Goal: Task Accomplishment & Management: Complete application form

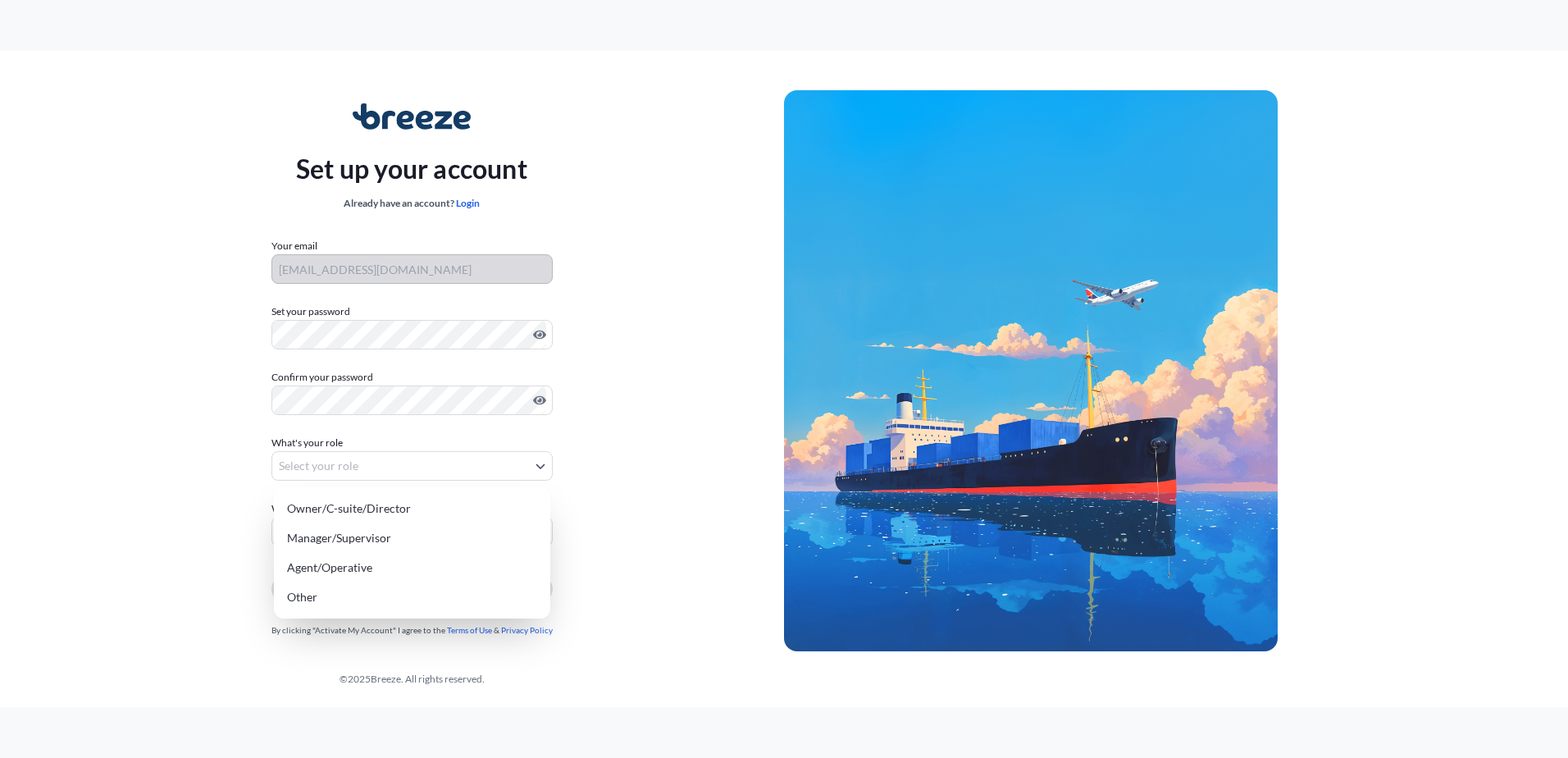
click at [481, 460] on body "Set up your account Already have an account? Login Your email [EMAIL_ADDRESS][D…" at bounding box center [784, 379] width 1568 height 758
click at [393, 509] on div "Owner/C-suite/Director" at bounding box center [412, 508] width 264 height 30
select select "owner/c-suite/director"
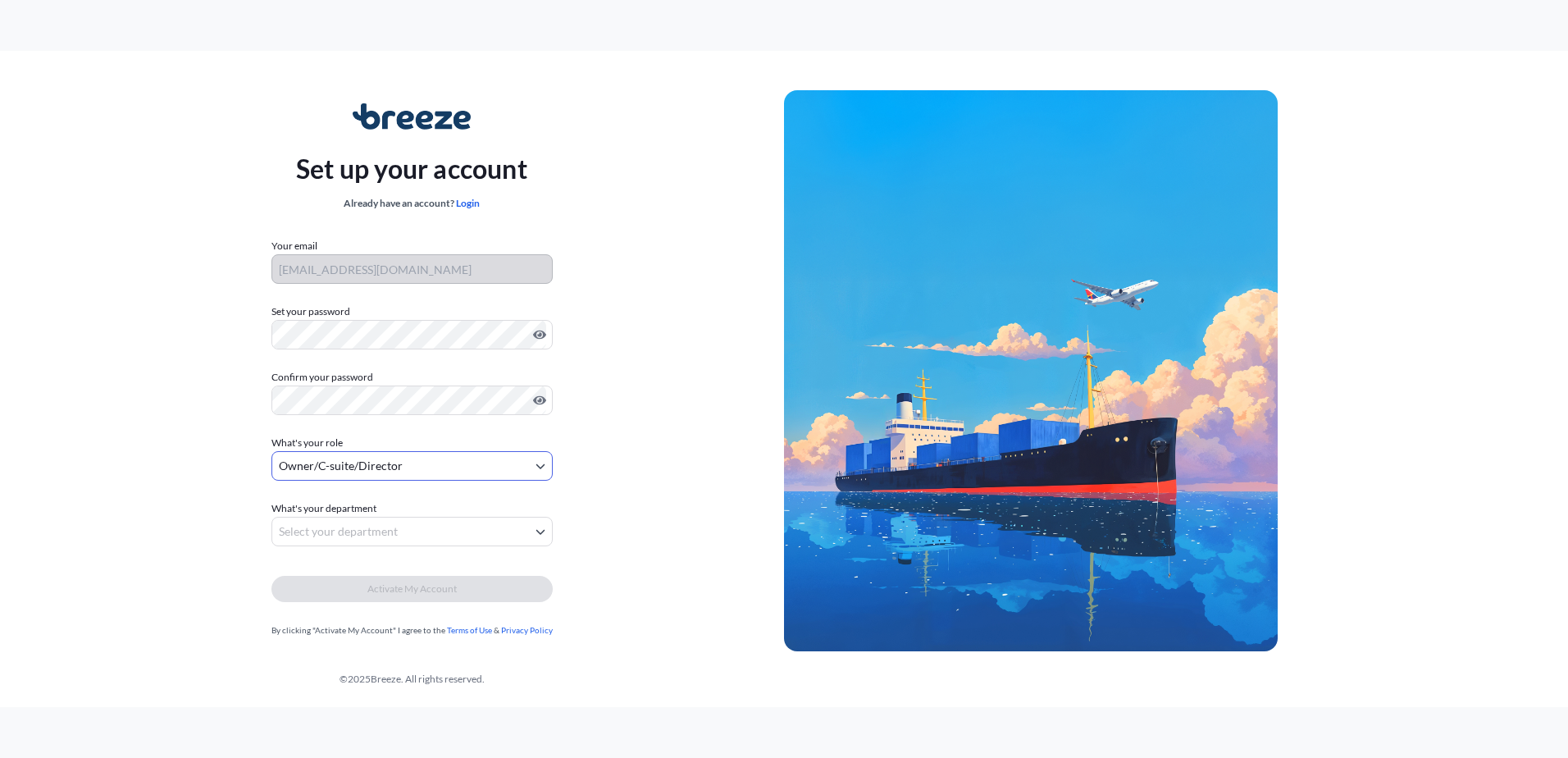
click at [339, 533] on body "Set up your account Already have an account? Login Your email quotes@couturecar…" at bounding box center [784, 379] width 1568 height 758
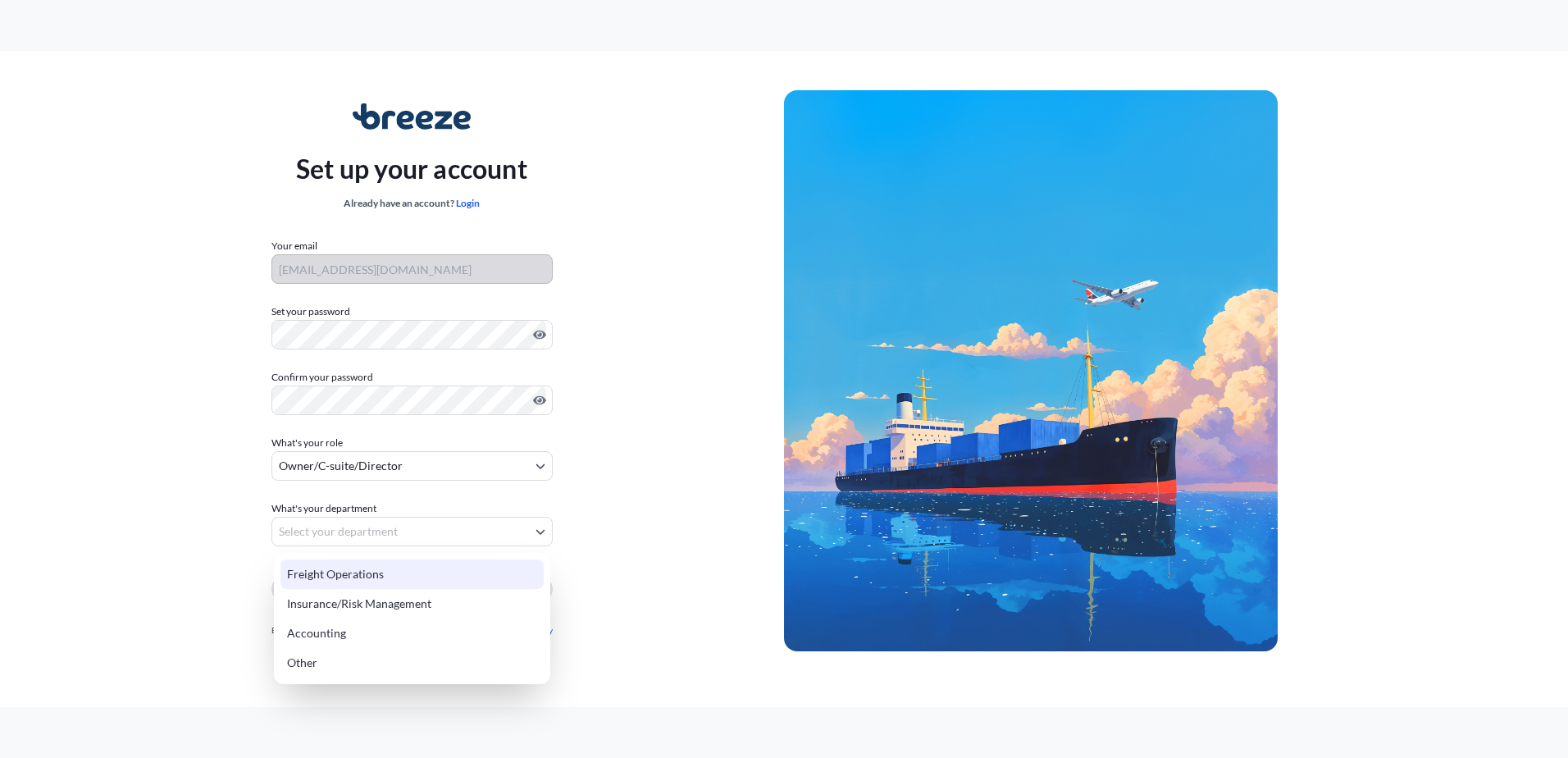
click at [347, 574] on div "Freight Operations" at bounding box center [412, 574] width 264 height 30
select select "freight operations"
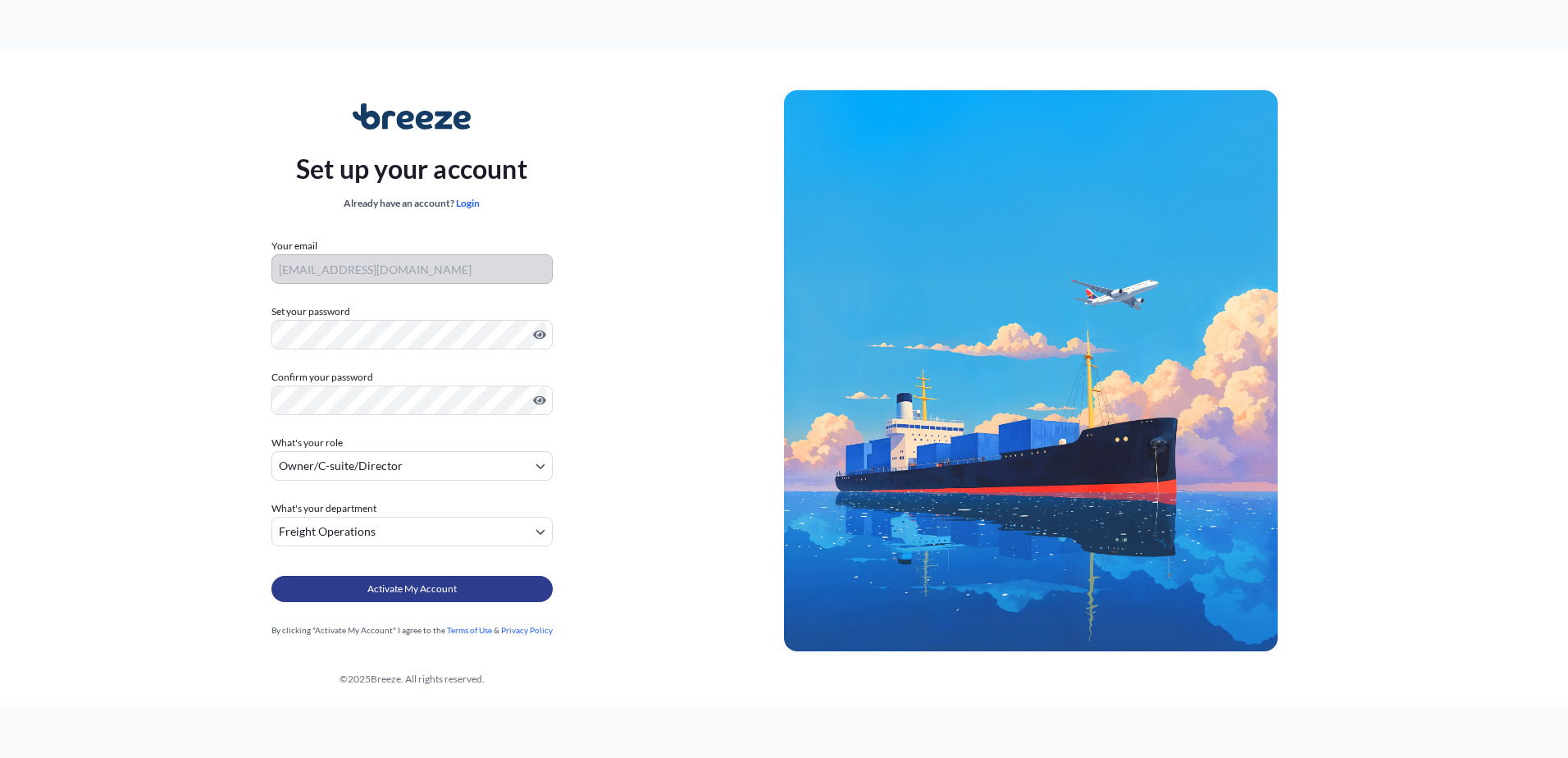
click at [355, 592] on button "Activate My Account" at bounding box center [412, 589] width 281 height 26
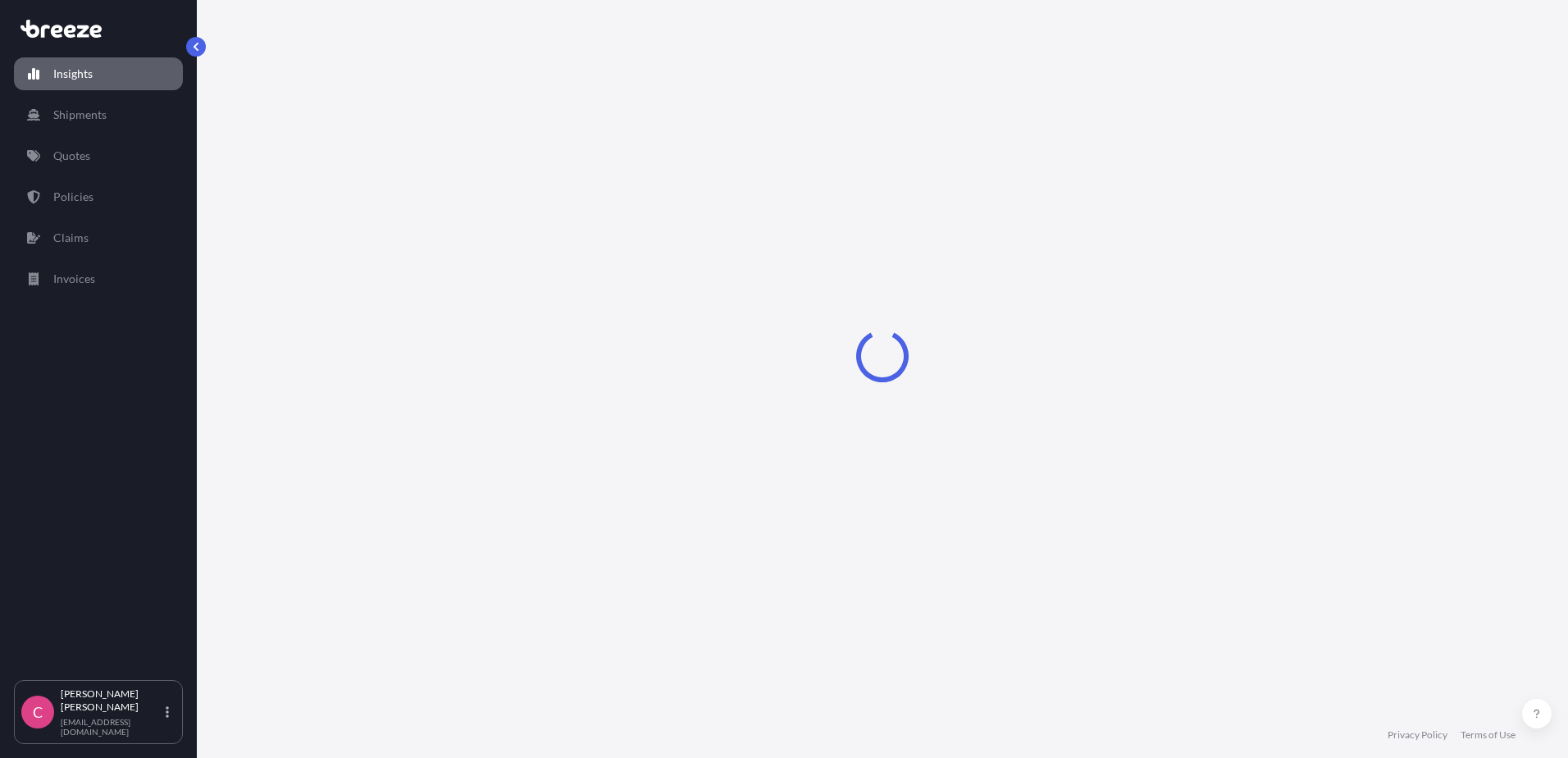
select select "2025"
